Goal: Task Accomplishment & Management: Manage account settings

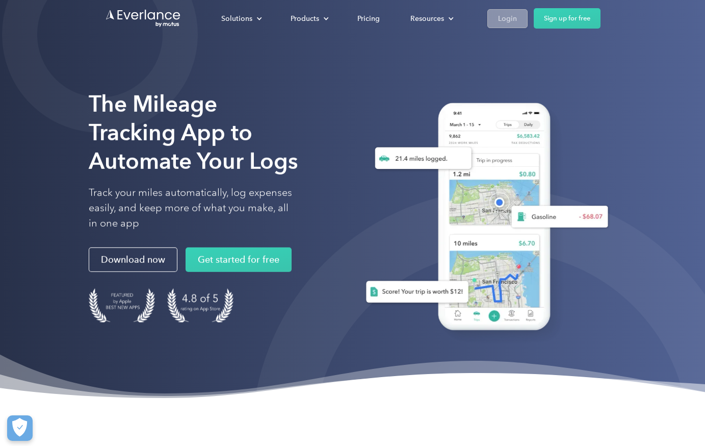
click at [504, 24] on link "Login" at bounding box center [507, 18] width 40 height 19
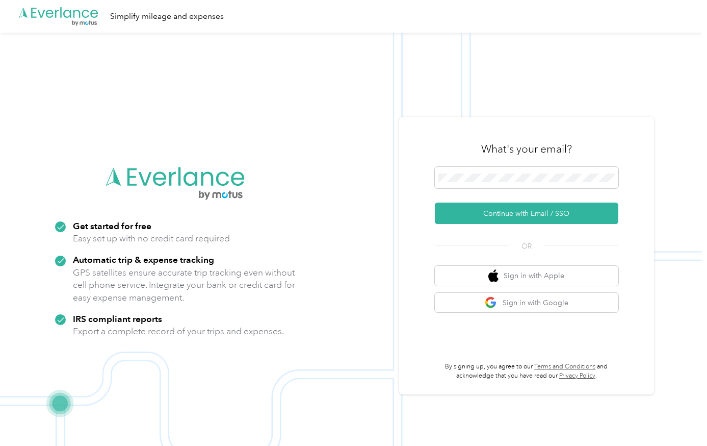
click at [486, 188] on div at bounding box center [527, 179] width 184 height 25
click at [499, 213] on button "Continue with Email / SSO" at bounding box center [527, 212] width 184 height 21
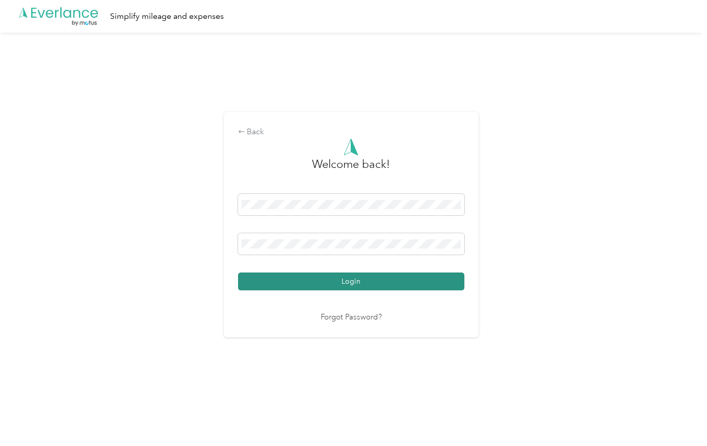
click at [287, 282] on button "Login" at bounding box center [351, 281] width 226 height 18
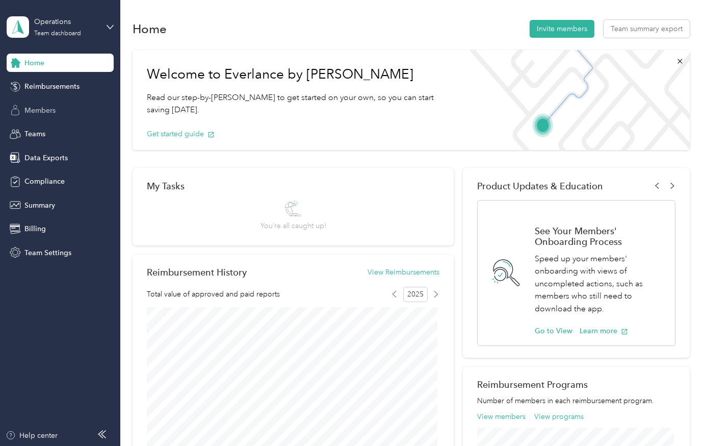
click at [47, 113] on span "Members" at bounding box center [39, 110] width 31 height 11
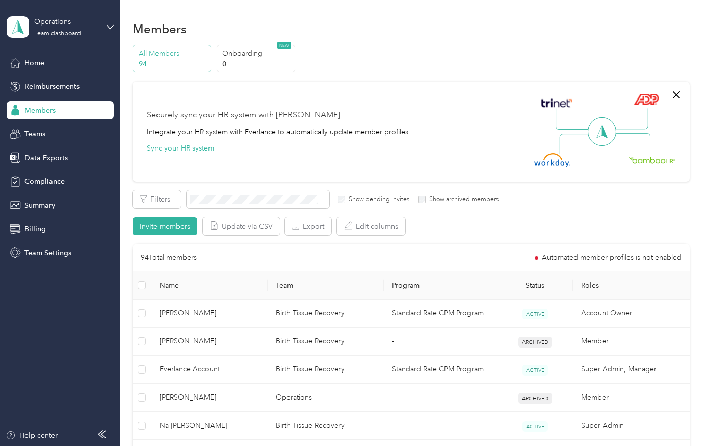
click at [100, 24] on div "Operations Team dashboard" at bounding box center [60, 27] width 107 height 36
click at [64, 104] on div "Personal dashboard" at bounding box center [47, 106] width 64 height 11
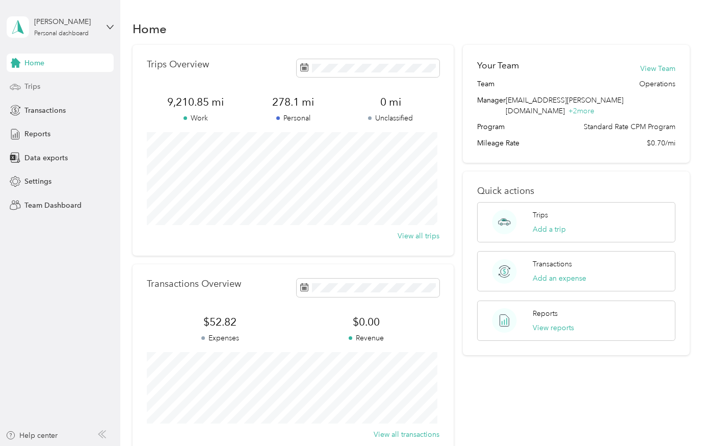
click at [36, 87] on span "Trips" at bounding box center [32, 86] width 16 height 11
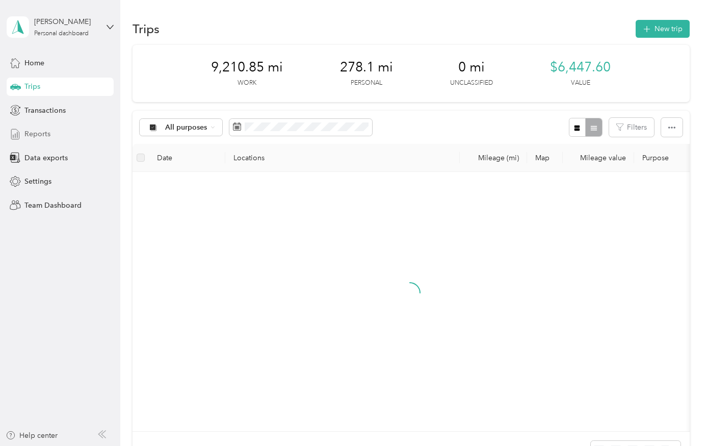
click at [35, 137] on span "Reports" at bounding box center [37, 133] width 26 height 11
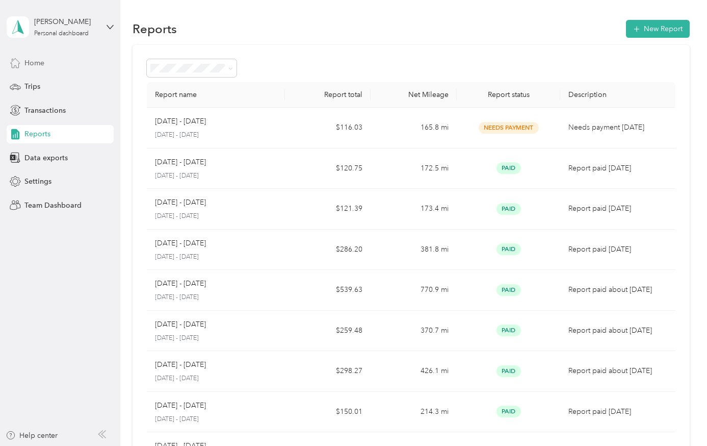
click at [35, 65] on span "Home" at bounding box center [34, 63] width 20 height 11
